Goal: Transaction & Acquisition: Obtain resource

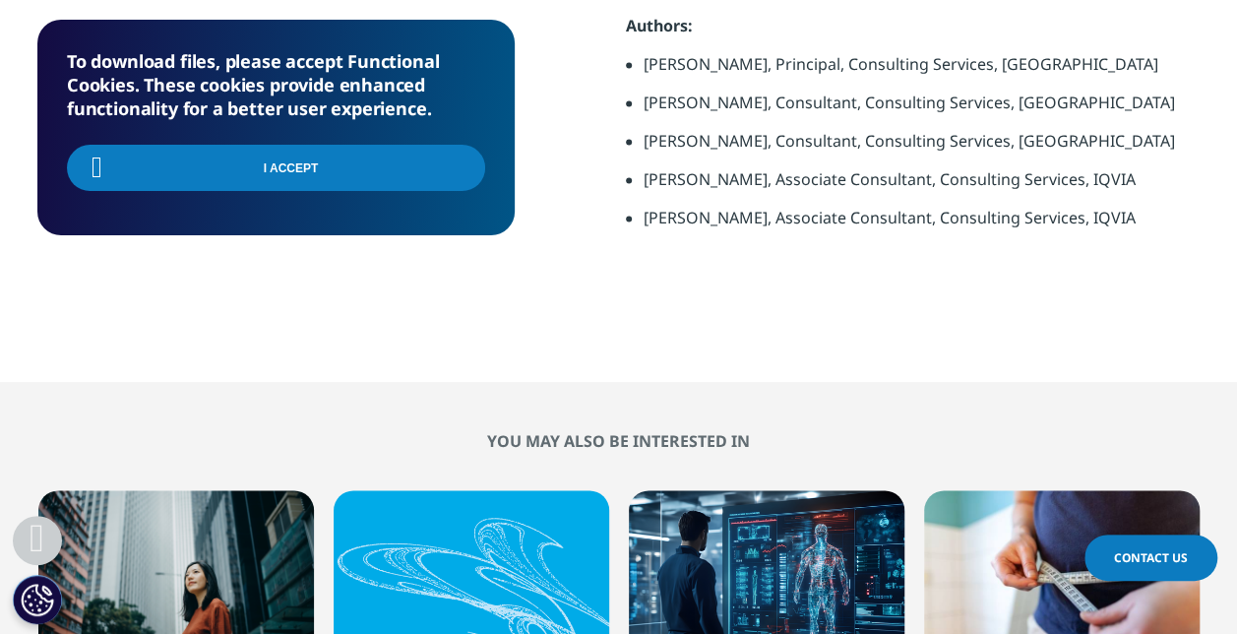
scroll to position [553, 1161]
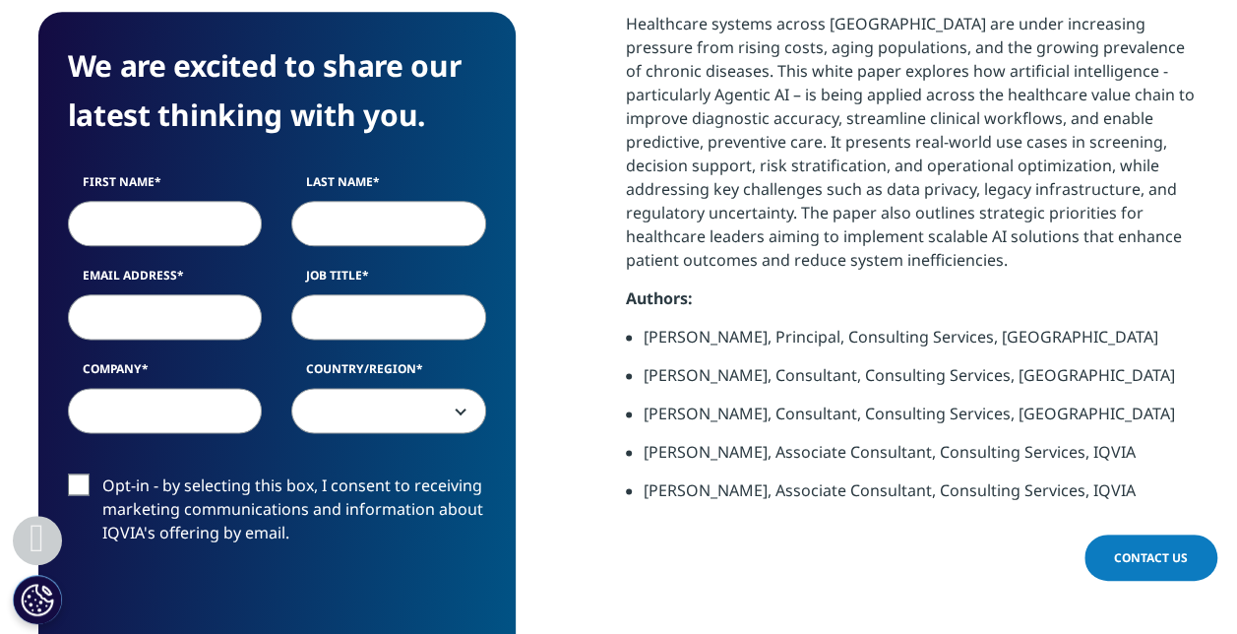
scroll to position [1079, 0]
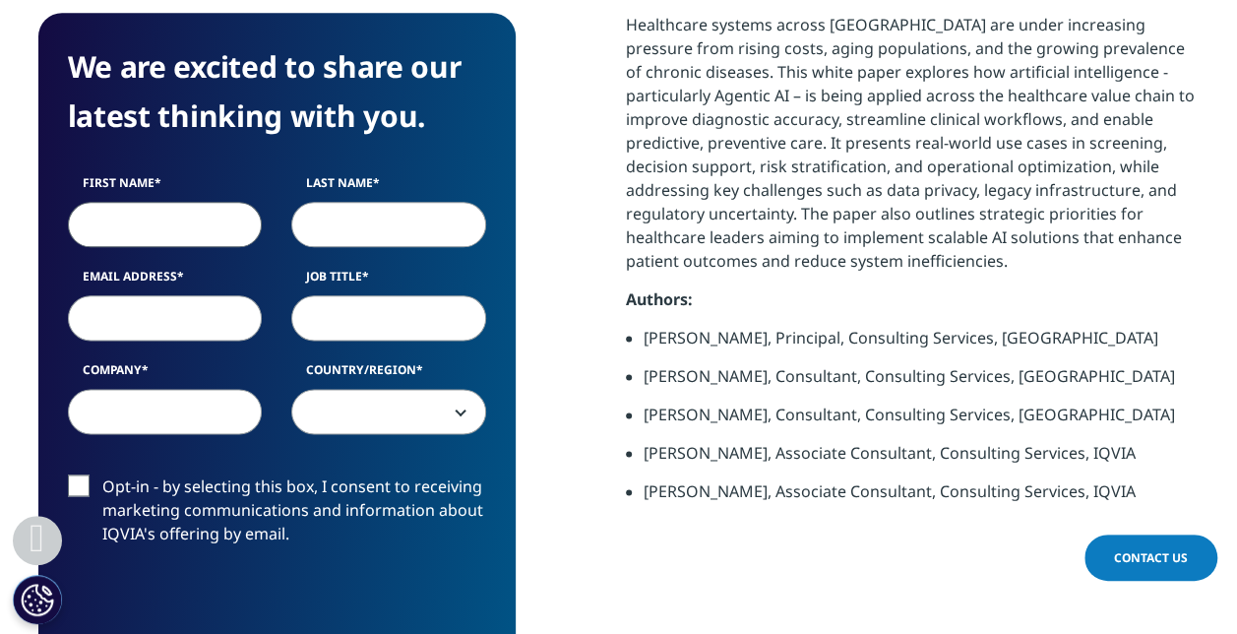
click at [199, 228] on input "First Name" at bounding box center [165, 224] width 195 height 45
type input "shagun"
type input "Shukla"
type input "shagun.shukla@iqvia.com"
type input "6:30pm to 3:30pm IST"
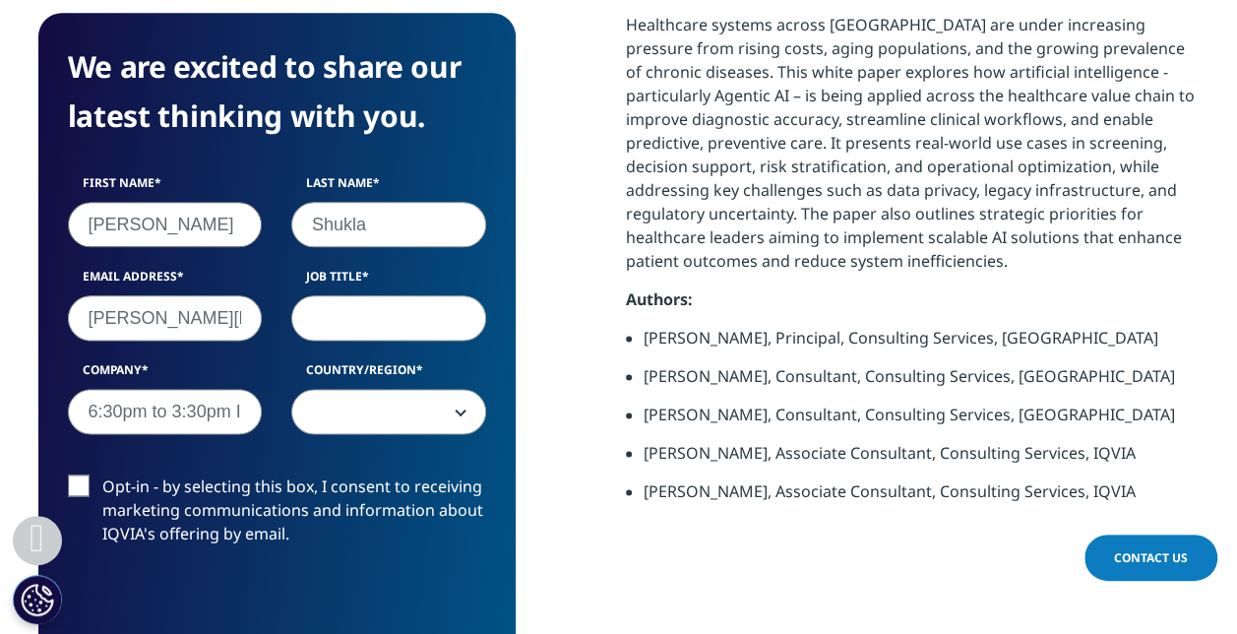
select select "India"
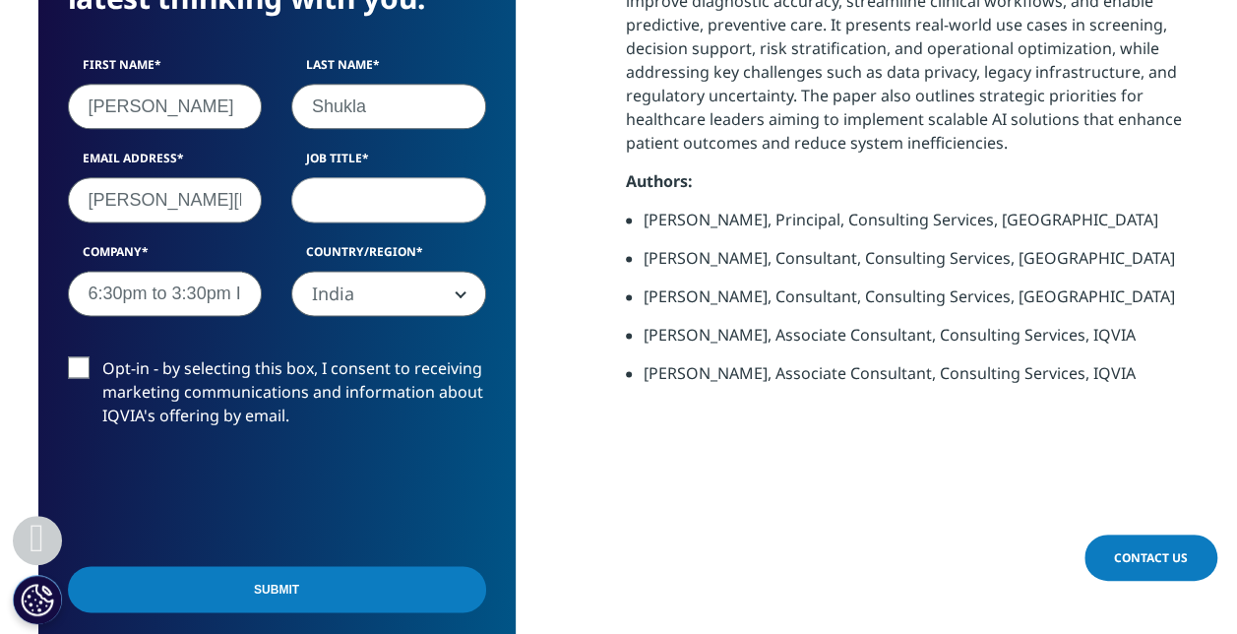
click at [246, 295] on input "6:30pm to 3:30pm IST" at bounding box center [165, 293] width 195 height 45
type input "IQVIA"
click at [411, 199] on input "Job Title" at bounding box center [388, 199] width 195 height 45
type input "PM"
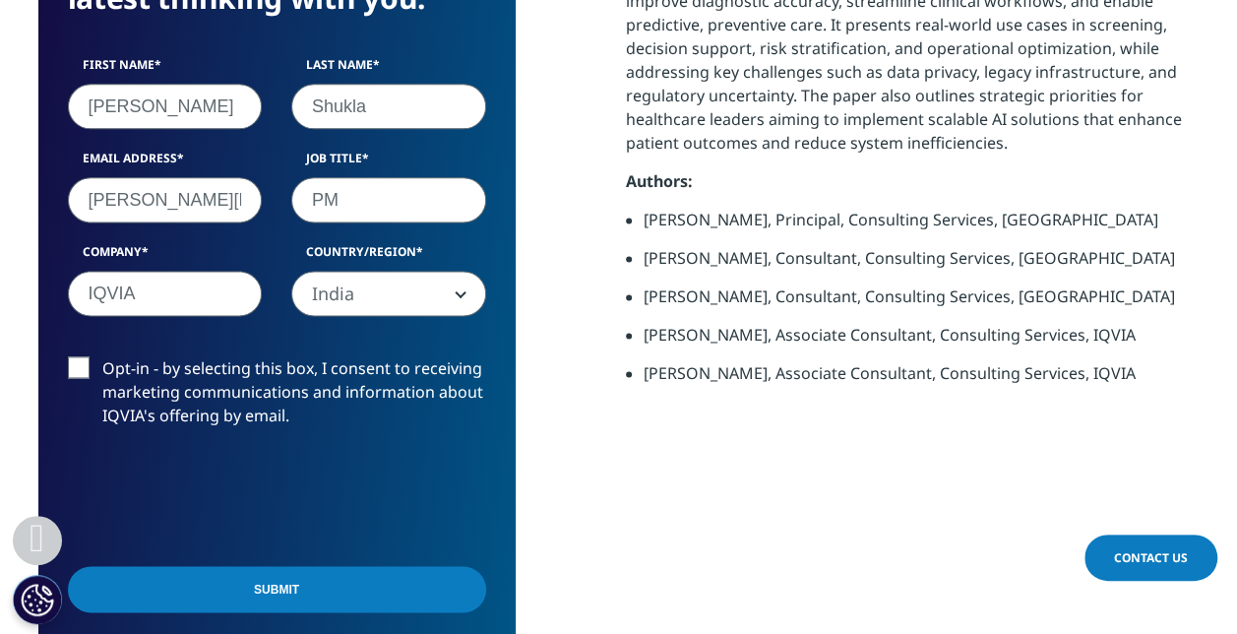
click at [71, 365] on label "Opt-in - by selecting this box, I consent to receiving marketing communications…" at bounding box center [277, 397] width 418 height 82
click at [102, 356] on input "Opt-in - by selecting this box, I consent to receiving marketing communications…" at bounding box center [102, 356] width 0 height 0
click at [83, 364] on label "Opt-in - by selecting this box, I consent to receiving marketing communications…" at bounding box center [277, 397] width 418 height 82
click at [102, 356] on input "Opt-in - by selecting this box, I consent to receiving marketing communications…" at bounding box center [102, 356] width 0 height 0
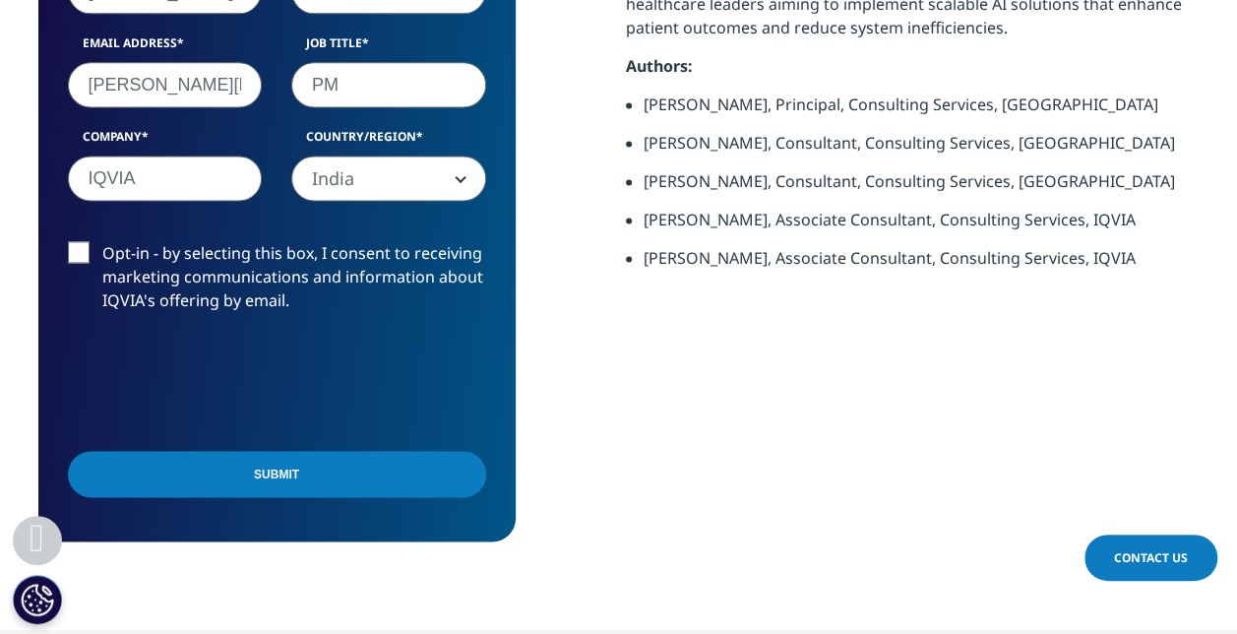
scroll to position [1314, 0]
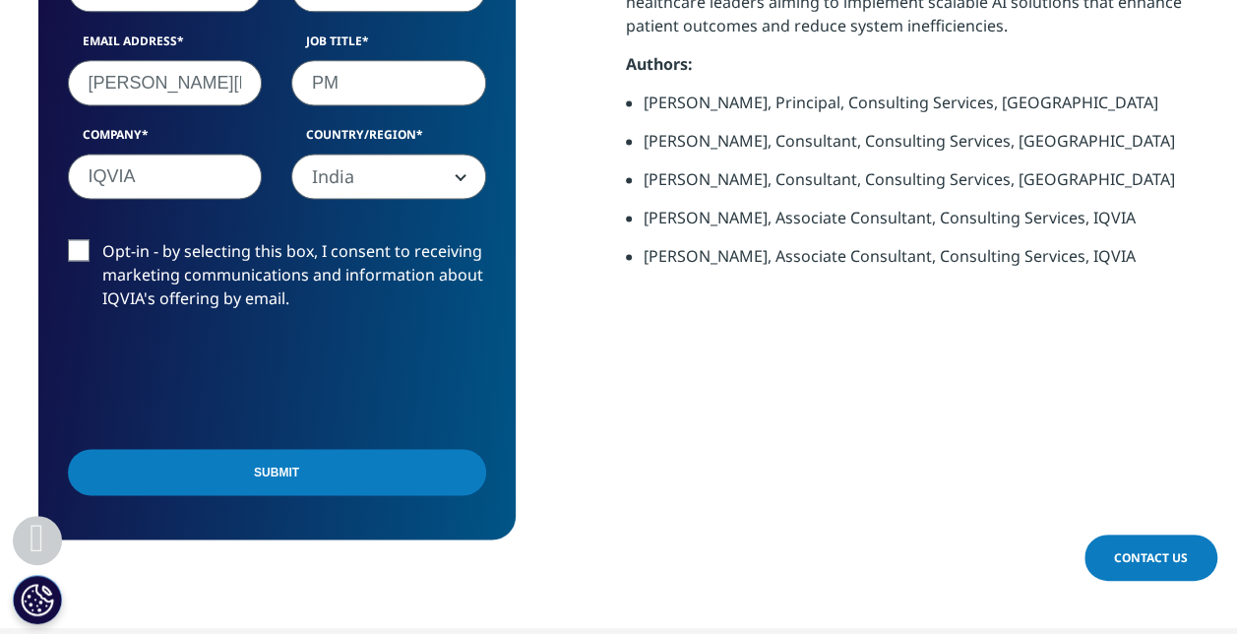
click at [73, 246] on label "Opt-in - by selecting this box, I consent to receiving marketing communications…" at bounding box center [277, 280] width 418 height 82
click at [102, 239] on input "Opt-in - by selecting this box, I consent to receiving marketing communications…" at bounding box center [102, 239] width 0 height 0
click at [240, 484] on input "Submit" at bounding box center [277, 472] width 418 height 46
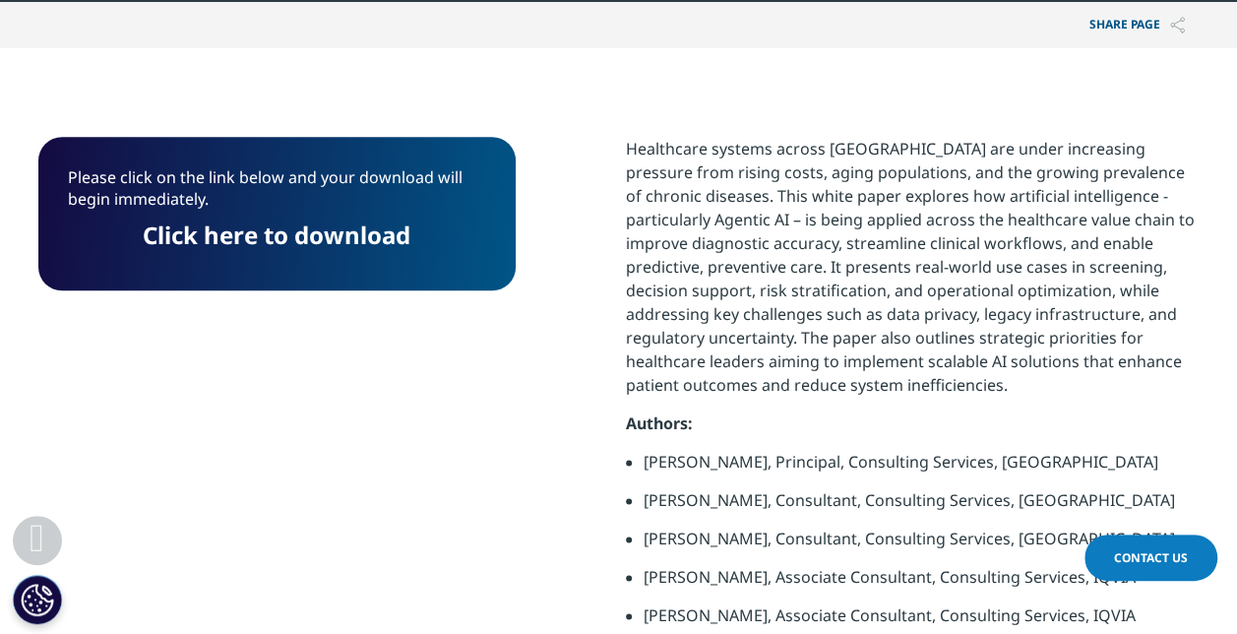
scroll to position [947, 0]
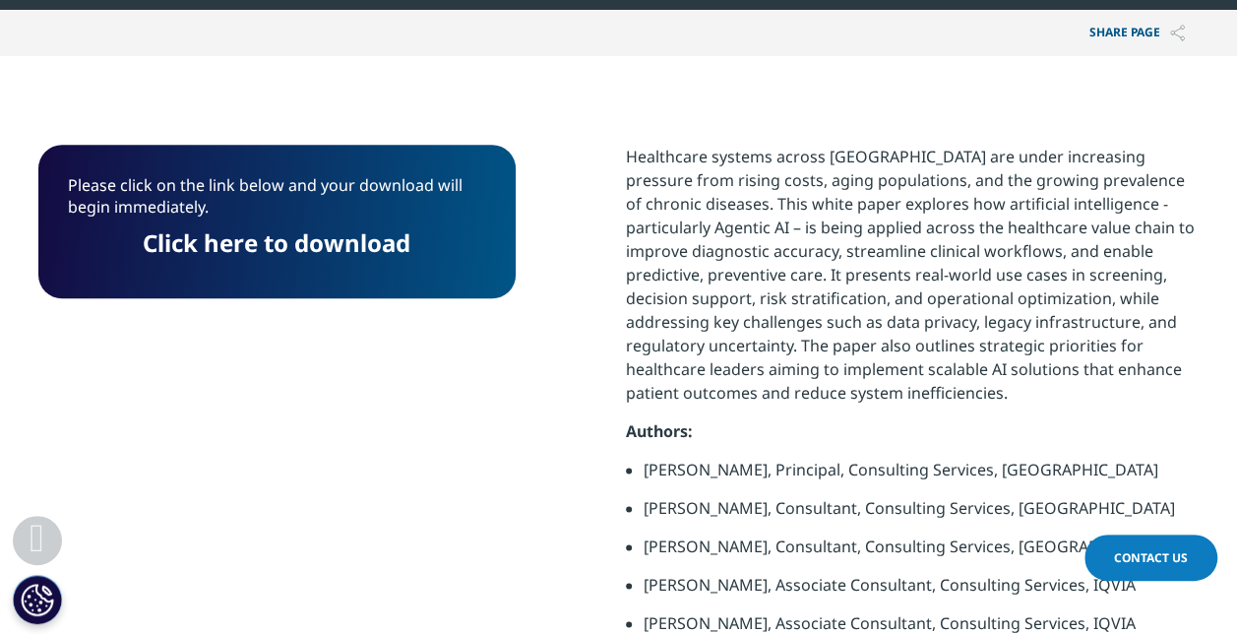
click at [299, 260] on p "Click here to download" at bounding box center [277, 250] width 418 height 36
click at [263, 254] on link "Click here to download" at bounding box center [277, 242] width 268 height 32
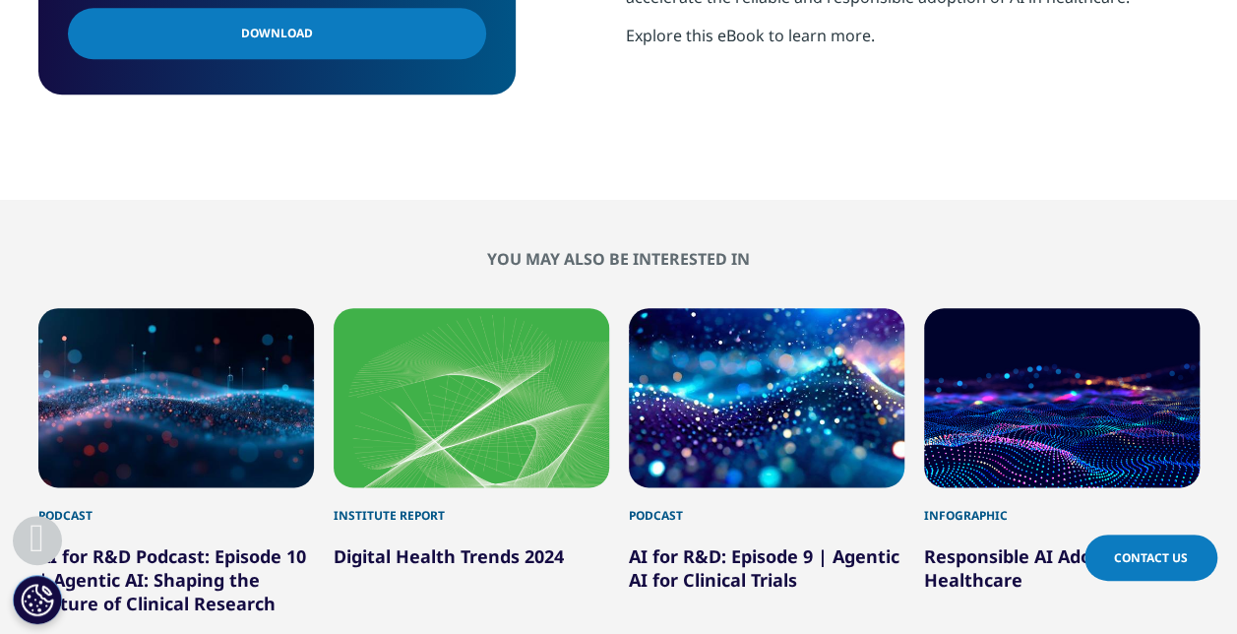
scroll to position [653, 0]
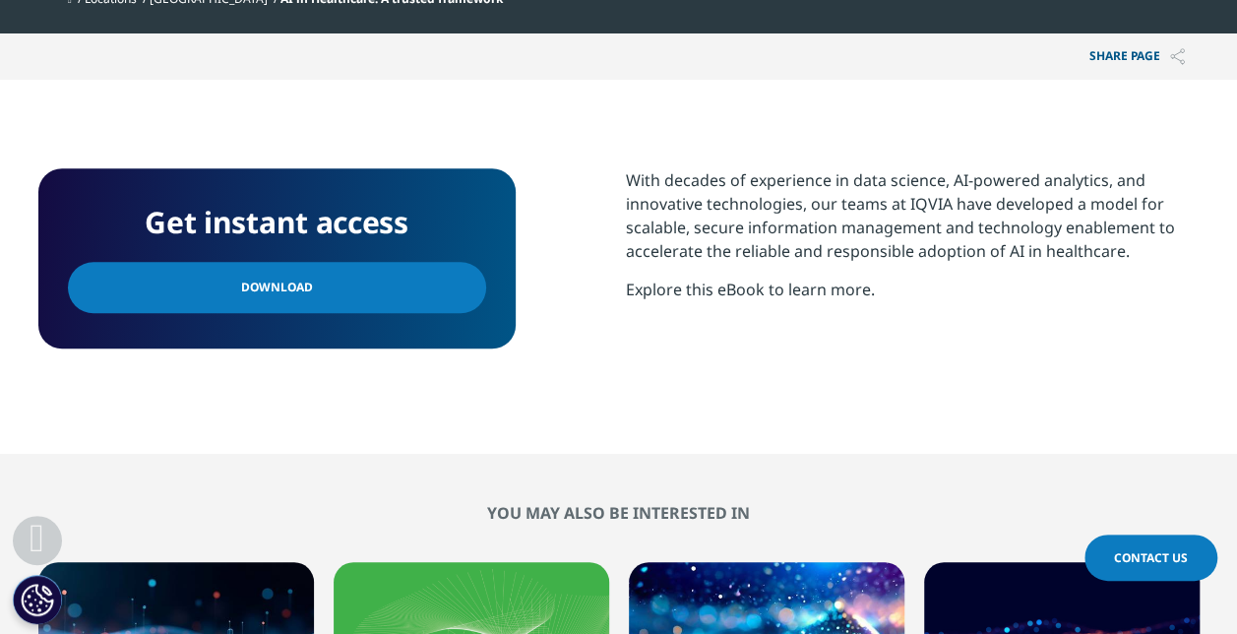
click at [305, 301] on link "Download" at bounding box center [277, 287] width 418 height 51
